Goal: Task Accomplishment & Management: Complete application form

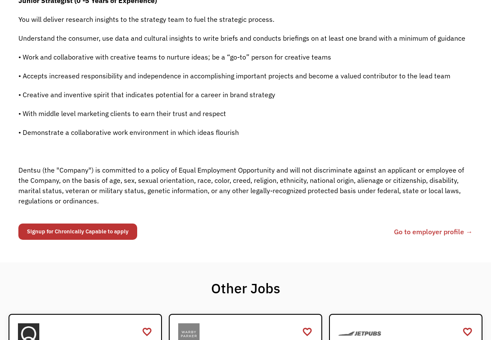
scroll to position [283, 0]
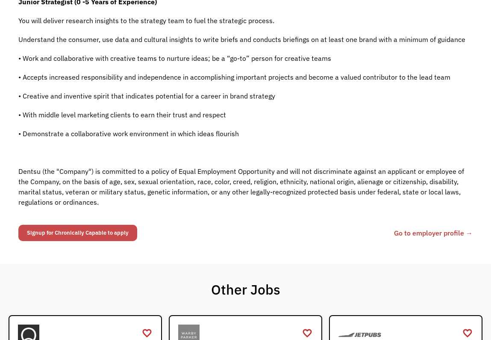
click at [102, 227] on link "Signup for Chronically Capable to apply" at bounding box center [77, 233] width 119 height 16
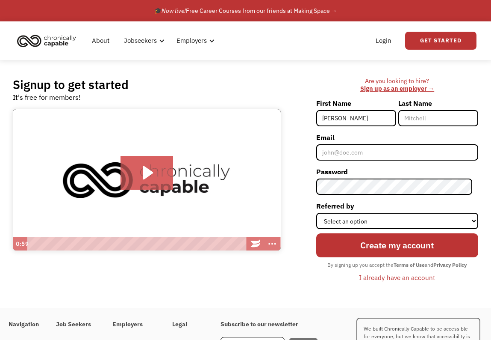
type input "Patrick"
type input "McMenamey"
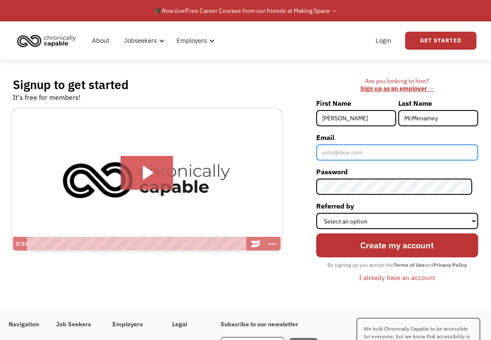
type input "patrickmcmenamey@gmail.com"
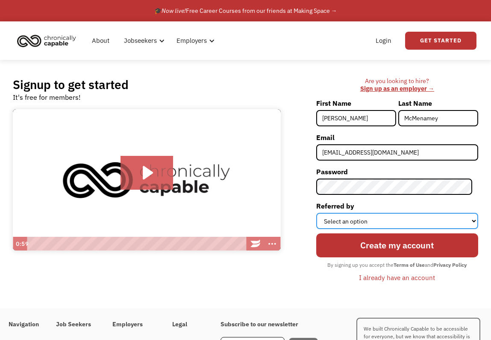
select select "Word of Mouth"
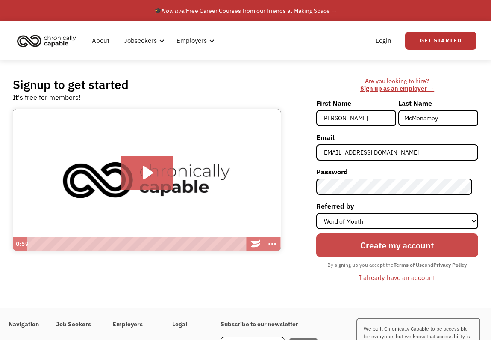
click at [382, 240] on input "Create my account" at bounding box center [397, 245] width 162 height 24
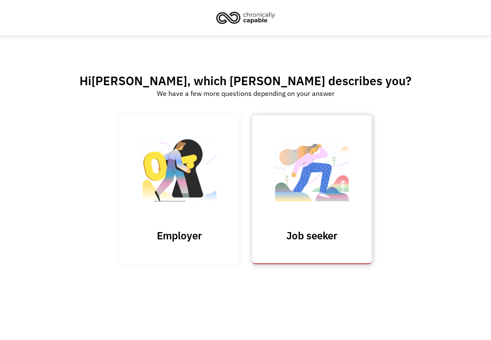
click at [302, 160] on img at bounding box center [312, 173] width 86 height 83
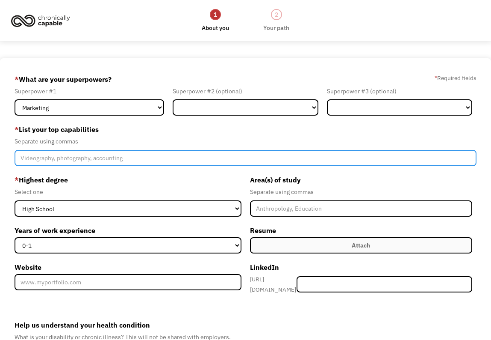
click at [104, 158] on input "Member-Create-Step1" at bounding box center [246, 158] width 462 height 16
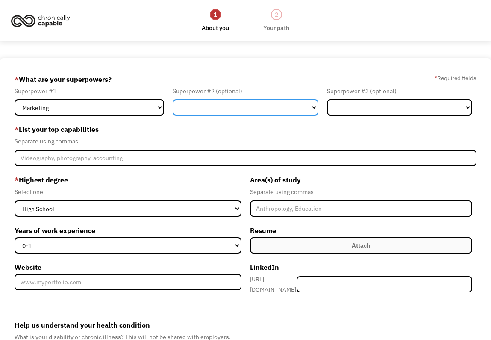
select select "Communications & Public Relations"
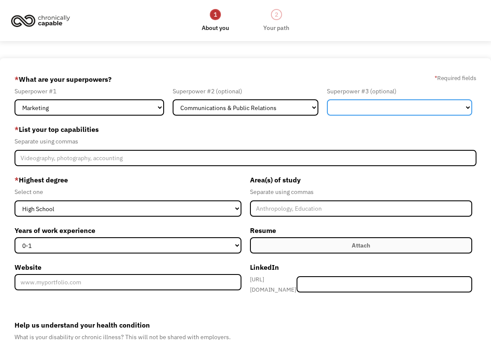
select select "Sales"
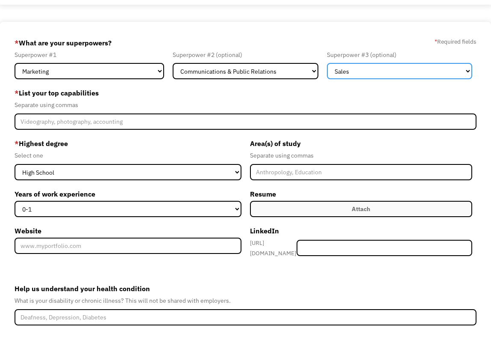
scroll to position [39, 0]
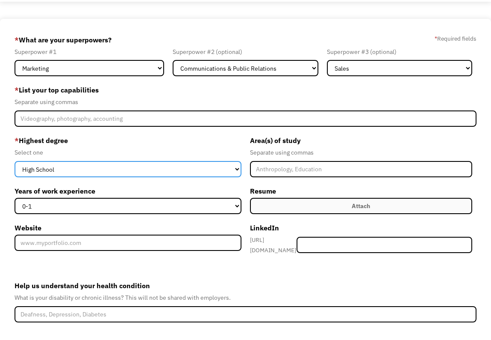
select select "bachelors"
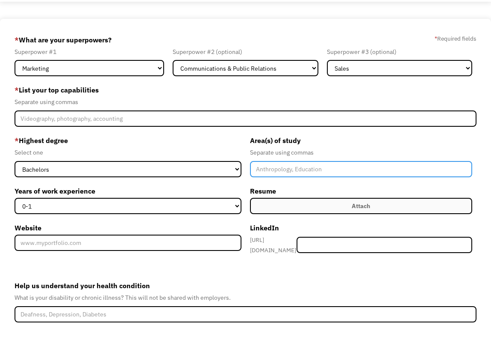
click at [283, 168] on input "Member-Create-Step1" at bounding box center [361, 169] width 222 height 16
type input "D"
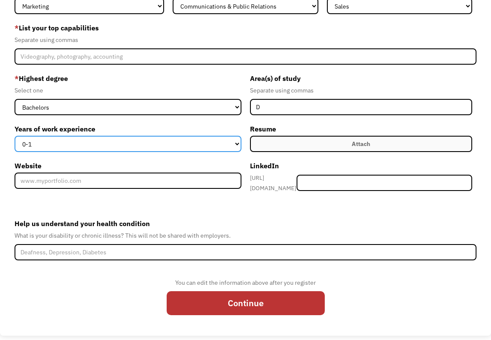
scroll to position [101, 0]
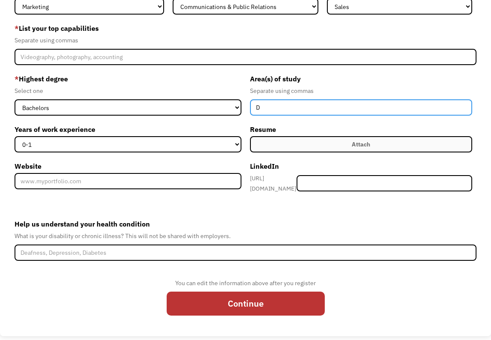
click at [303, 106] on input "D" at bounding box center [361, 107] width 222 height 16
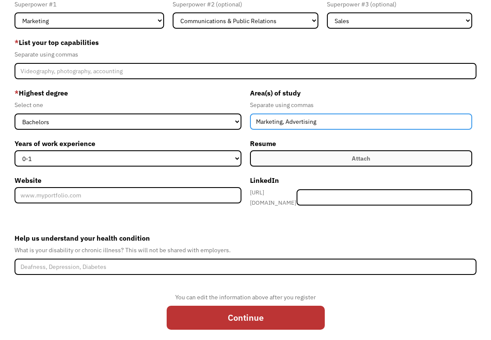
scroll to position [86, 0]
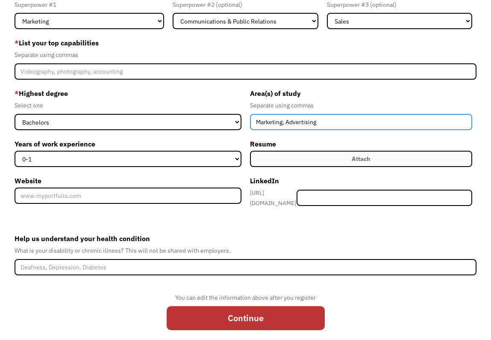
type input "Marketing, Advertising"
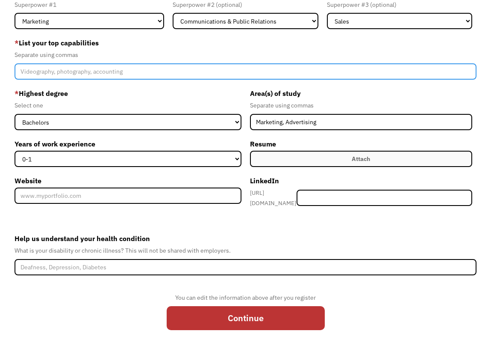
click at [178, 67] on input "Member-Create-Step1" at bounding box center [246, 71] width 462 height 16
type input "C"
type input "Creative Briefing"
drag, startPoint x: 251, startPoint y: 71, endPoint x: -50, endPoint y: 64, distance: 302.0
click at [0, 64] on html "1 About you 2 Your path Dashboard 68d5f9e357a0b1d70c07346c patrickmcmenamey@gma…" at bounding box center [245, 84] width 491 height 340
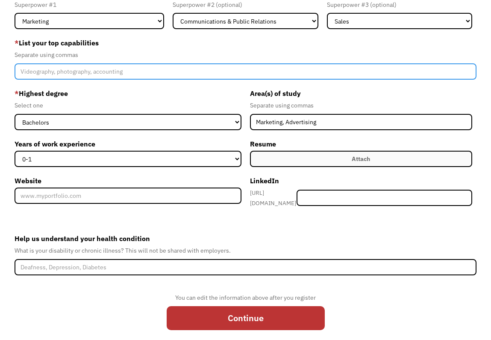
paste input "Digital & Social Platforms: Microsoft Office, Google Suite, Canva, Adobe Creati…"
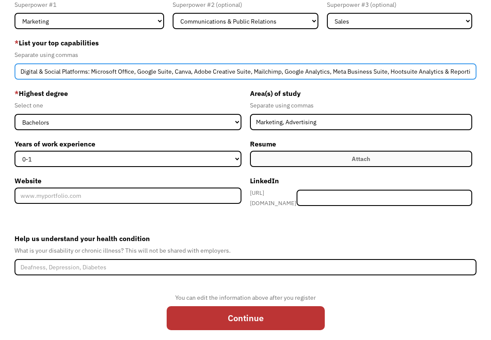
click at [137, 77] on input "Digital & Social Platforms: Microsoft Office, Google Suite, Canva, Adobe Creati…" at bounding box center [246, 71] width 462 height 16
drag, startPoint x: 118, startPoint y: 68, endPoint x: 29, endPoint y: 64, distance: 89.0
click at [29, 64] on input "Digital & Social Platforms: Microsoft Office, Google Suite, Canva, Adobe Creati…" at bounding box center [246, 71] width 462 height 16
type input "Digital & Social Platforms: Microsoft Office, Google Suite, Canva, Adobe Creati…"
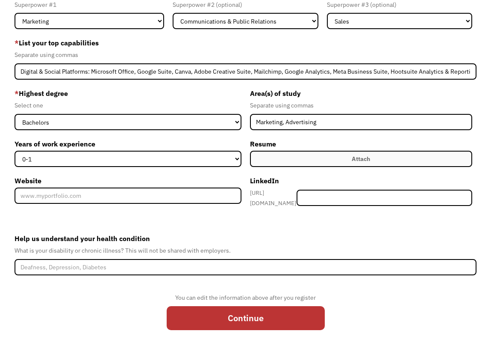
click at [92, 103] on div "Select one" at bounding box center [128, 105] width 227 height 10
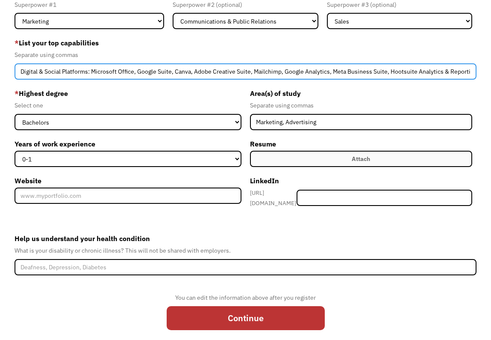
drag, startPoint x: 438, startPoint y: 72, endPoint x: 416, endPoint y: 77, distance: 22.2
click at [416, 77] on input "Digital & Social Platforms: Microsoft Office, Google Suite, Canva, Adobe Creati…" at bounding box center [246, 71] width 462 height 16
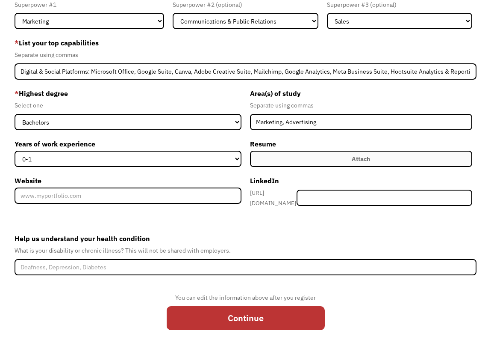
click at [343, 160] on label "Attach" at bounding box center [361, 159] width 222 height 16
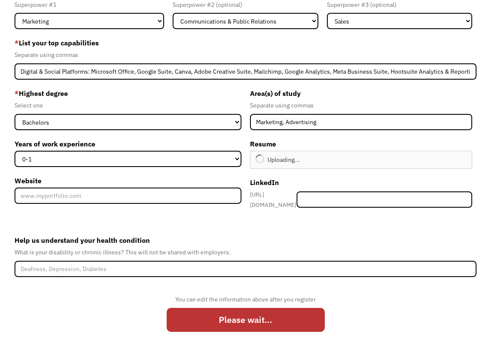
type input "Continue"
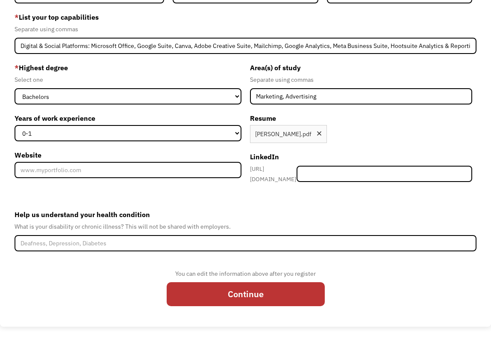
scroll to position [112, 0]
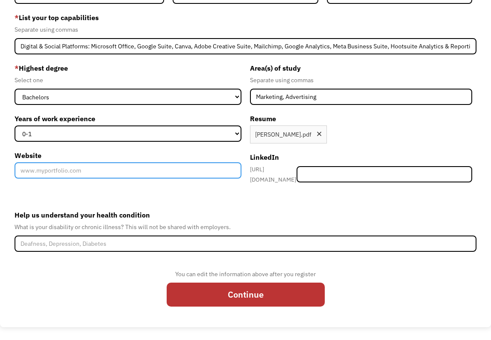
click at [172, 168] on input "Website" at bounding box center [128, 170] width 227 height 16
paste input "https://patricksmcmenameyportfolio.my.canva.site"
type input "https://patricksmcmenameyportfolio.my.canva.site"
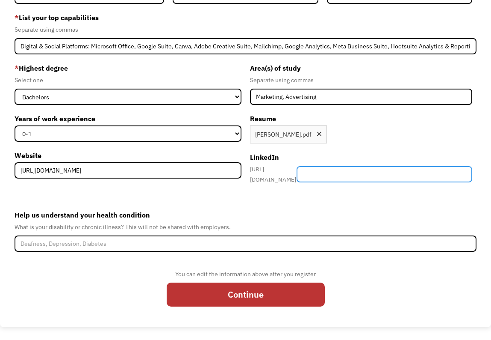
click at [352, 173] on input "Member-Create-Step1" at bounding box center [384, 174] width 175 height 16
paste input "https://www.linkedin.com/in/patrick-mcmenamey/"
type input "https://www.linkedin.com/in/patrick-mcmenamey/"
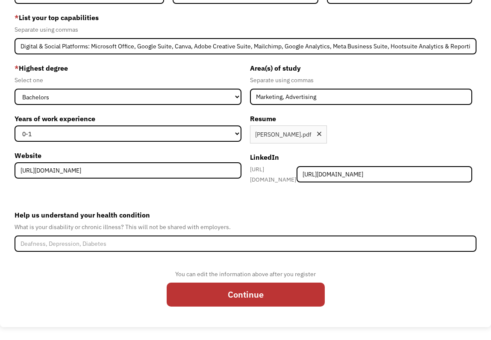
click at [366, 216] on label "Help us understand your health condition" at bounding box center [246, 215] width 462 height 14
click at [366, 235] on input "Help us understand your health condition" at bounding box center [246, 243] width 462 height 16
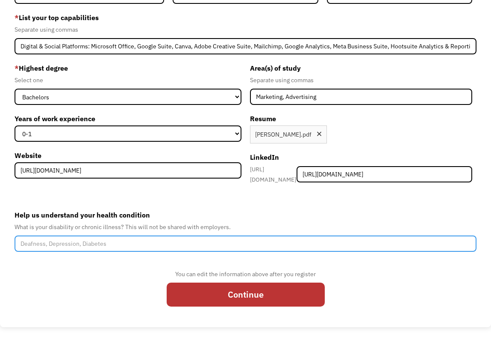
click at [214, 239] on input "Help us understand your health condition" at bounding box center [246, 243] width 462 height 16
type input "N"
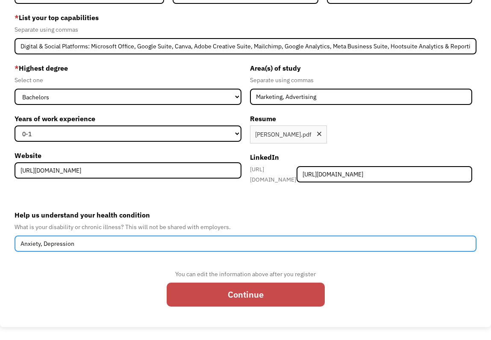
type input "Anxiety, Depression"
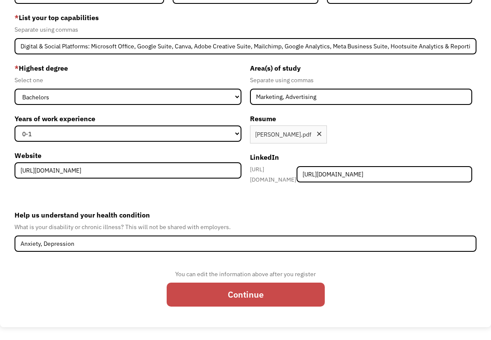
click at [256, 296] on input "Continue" at bounding box center [246, 294] width 158 height 24
type input "Please wait..."
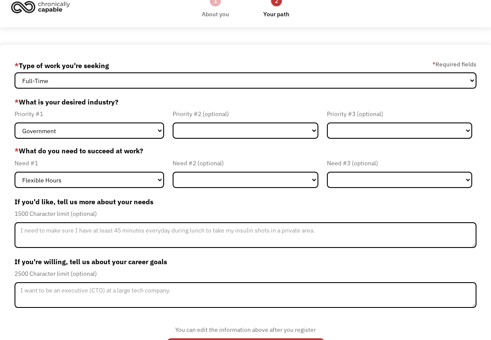
scroll to position [24, 0]
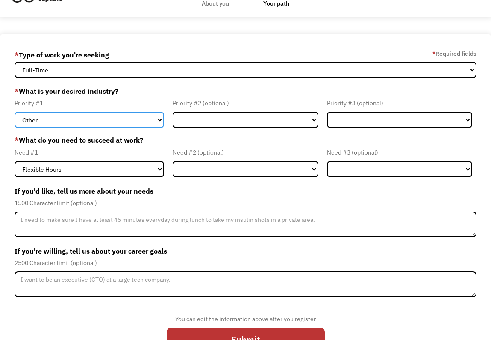
select select "Creative & Design"
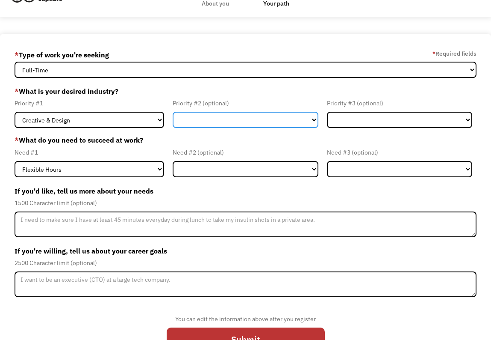
select select "Administrative"
select select "Member-Update-Form-Step2"
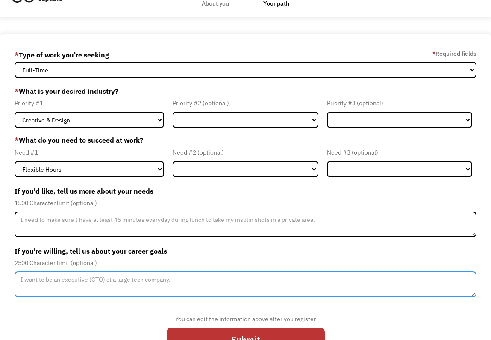
click at [147, 279] on textarea "Member-Update-Form-Step2" at bounding box center [246, 284] width 462 height 26
type textarea "I want to be a strategist/brand planner at a top ad agency."
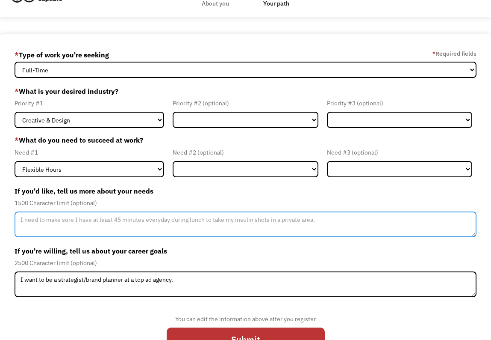
click at [70, 221] on textarea "Member-Update-Form-Step2" at bounding box center [246, 224] width 462 height 26
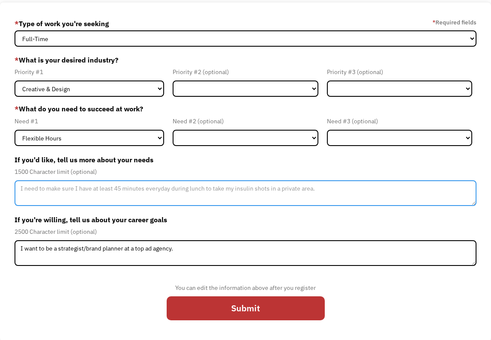
scroll to position [55, 0]
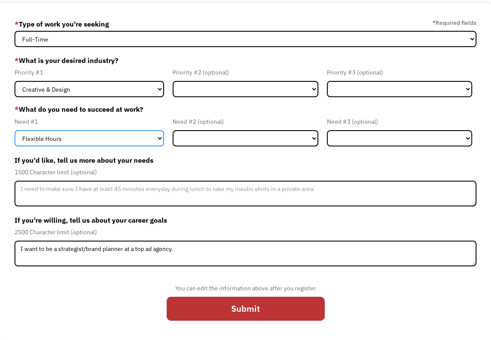
select select "Other"
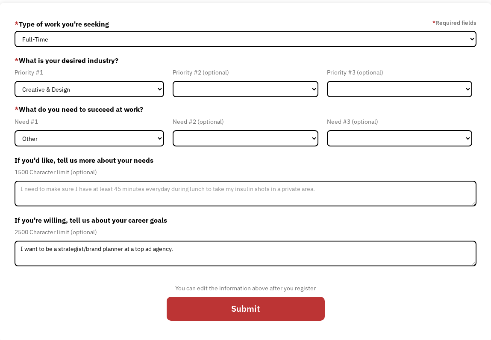
click at [142, 160] on label "If you'd like, tell us more about your needs" at bounding box center [246, 160] width 462 height 14
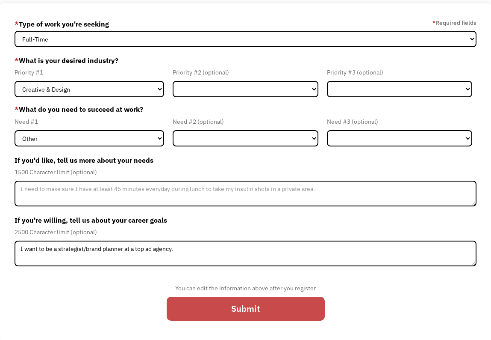
click at [239, 305] on input "Submit" at bounding box center [246, 308] width 158 height 24
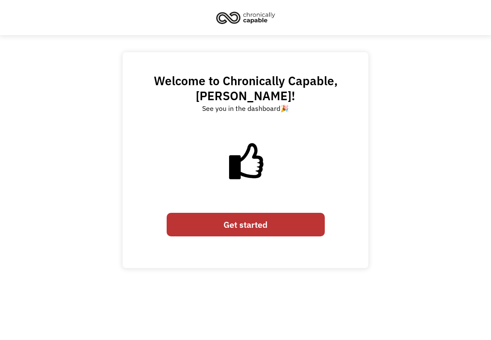
click at [250, 213] on link "Get started" at bounding box center [246, 225] width 158 height 24
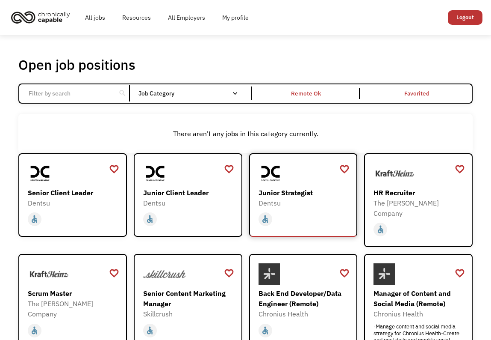
click at [304, 185] on div "Junior Strategist Dentsu https://join.smartrecruiters.com/dentsu/3f6e4235-1bf0-…" at bounding box center [305, 185] width 92 height 45
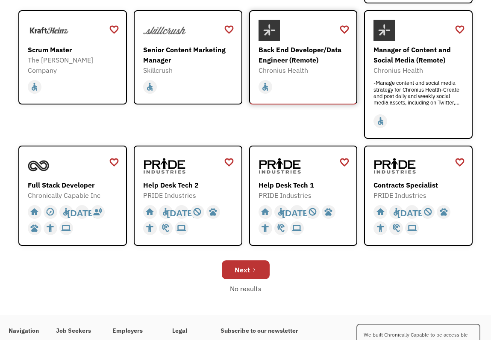
scroll to position [255, 0]
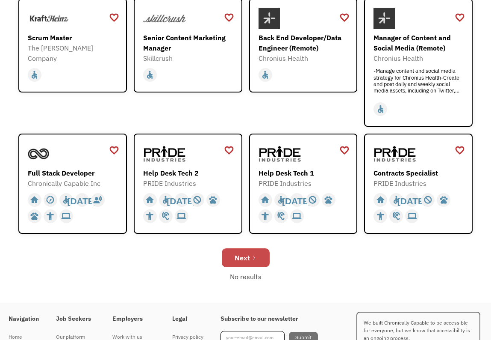
click at [251, 248] on link "Next" at bounding box center [246, 257] width 48 height 19
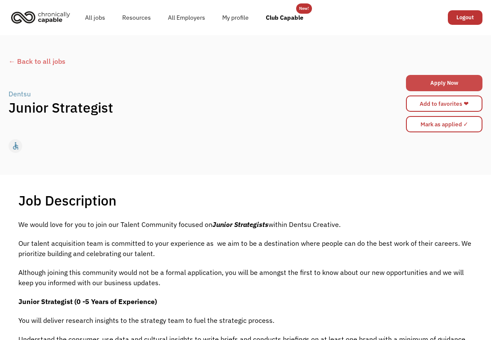
click at [443, 83] on link "Apply Now" at bounding box center [444, 83] width 77 height 16
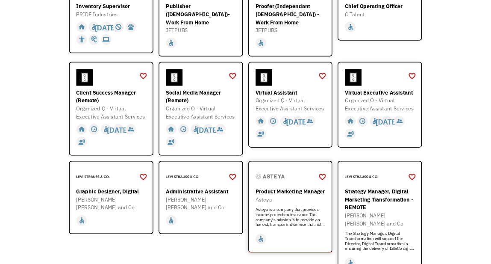
scroll to position [191, 0]
